Goal: Find specific page/section

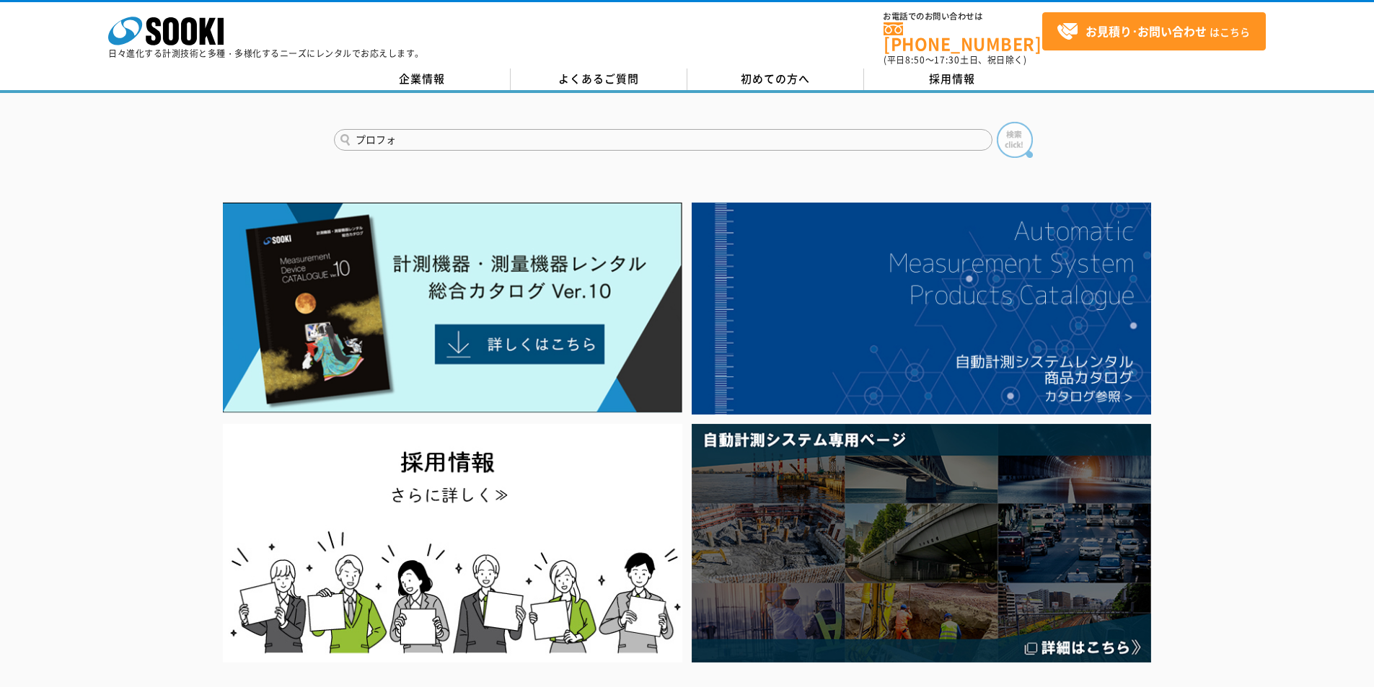
type input "プロフォ"
click at [1015, 134] on img at bounding box center [1014, 140] width 36 height 36
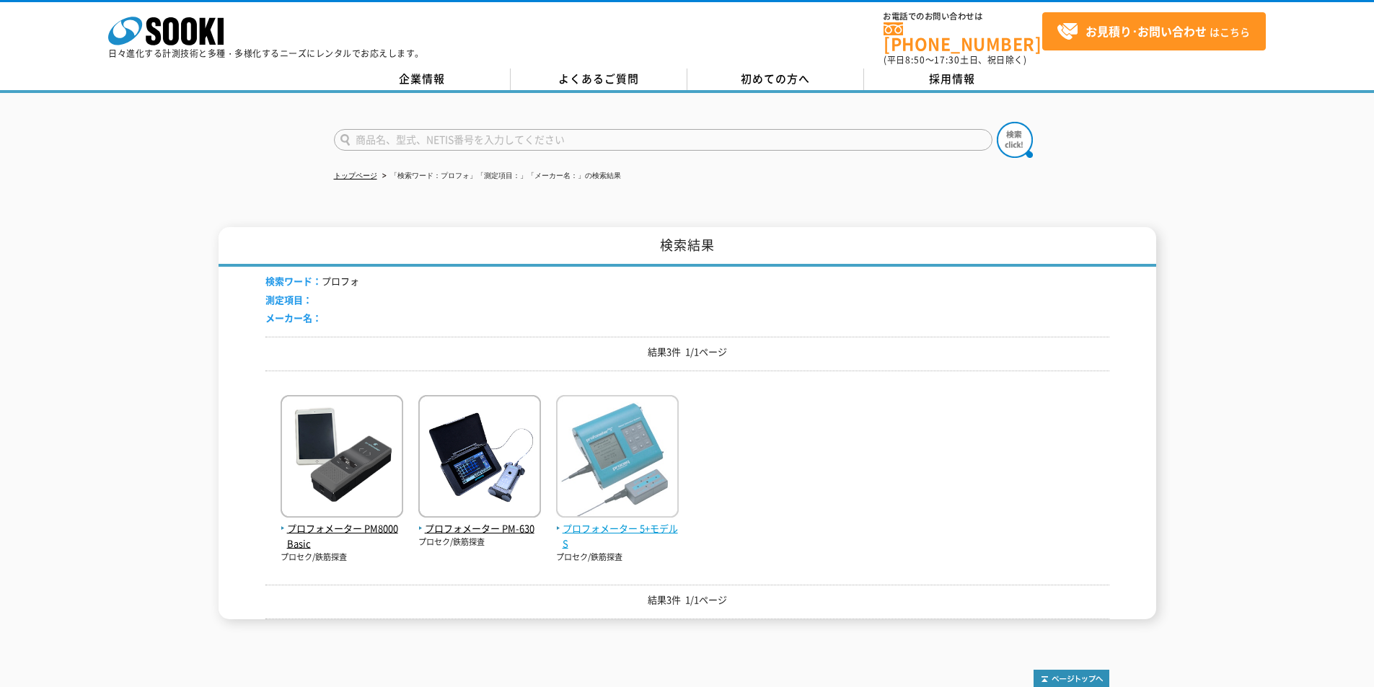
click at [626, 509] on img at bounding box center [617, 458] width 123 height 126
